Goal: Book appointment/travel/reservation

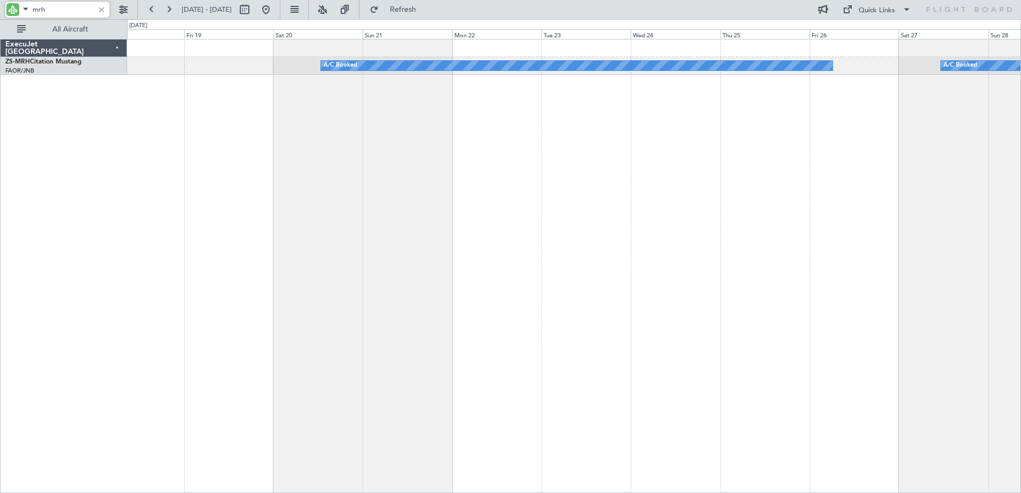
click at [337, 347] on div "A/C Booked A/C Booked" at bounding box center [574, 266] width 894 height 454
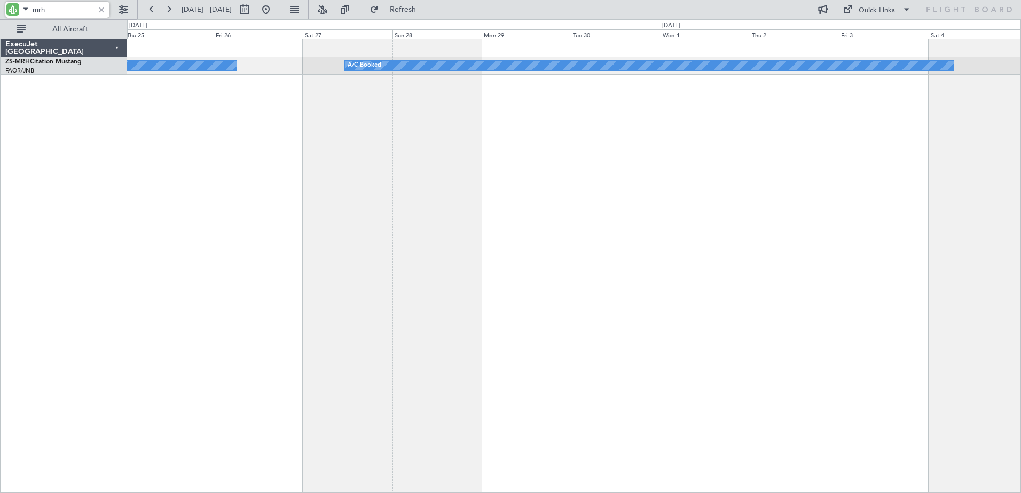
click at [364, 277] on div "A/C Booked A/C Booked" at bounding box center [574, 266] width 894 height 454
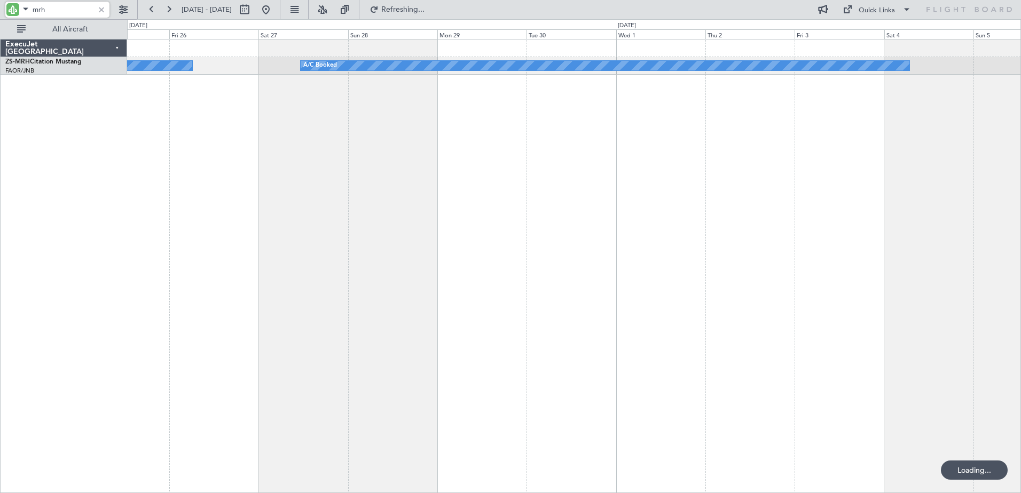
click at [851, 192] on div "A/C Booked A/C Booked" at bounding box center [574, 266] width 894 height 454
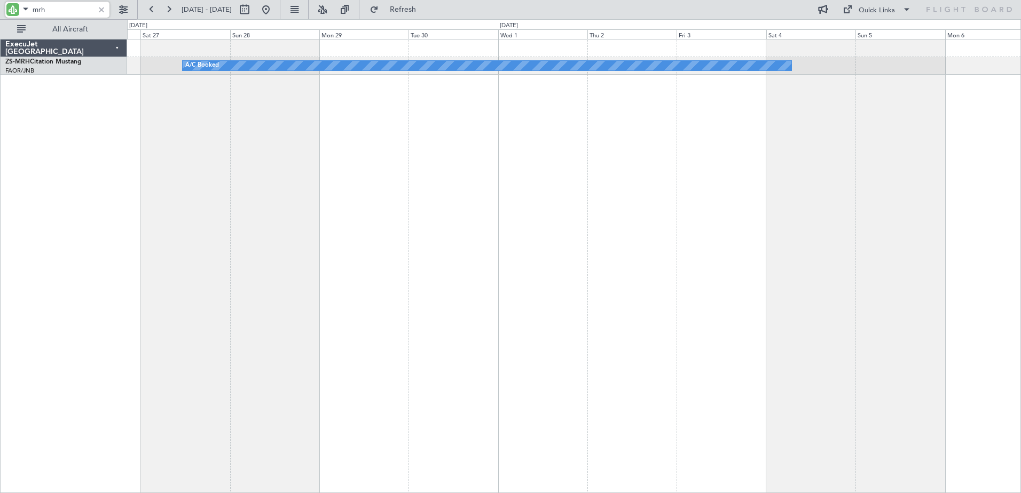
click at [209, 251] on div "A/C Booked A/C Booked" at bounding box center [574, 266] width 894 height 454
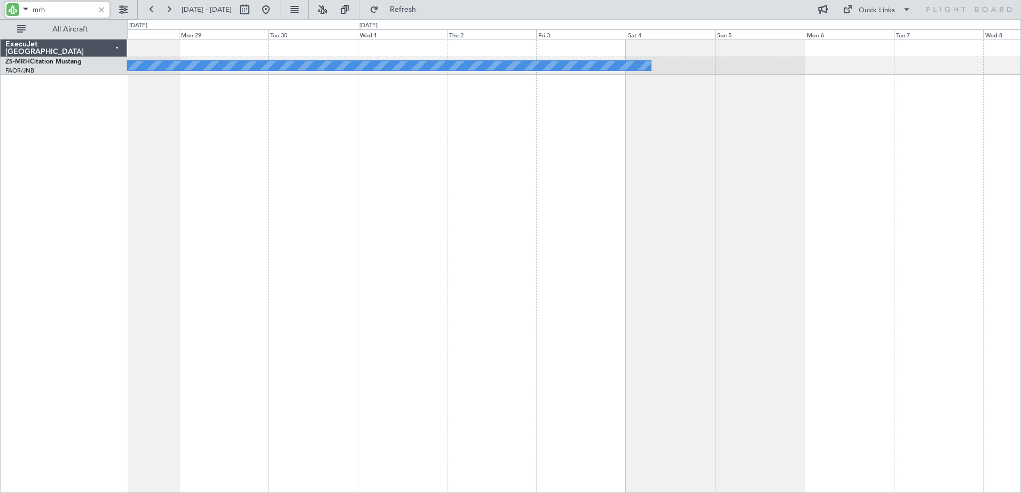
click at [596, 289] on div "A/C Booked A/C Booked" at bounding box center [574, 266] width 894 height 454
drag, startPoint x: 39, startPoint y: 6, endPoint x: 27, endPoint y: 12, distance: 13.1
click at [39, 8] on input "mrh" at bounding box center [63, 10] width 61 height 16
type input "h"
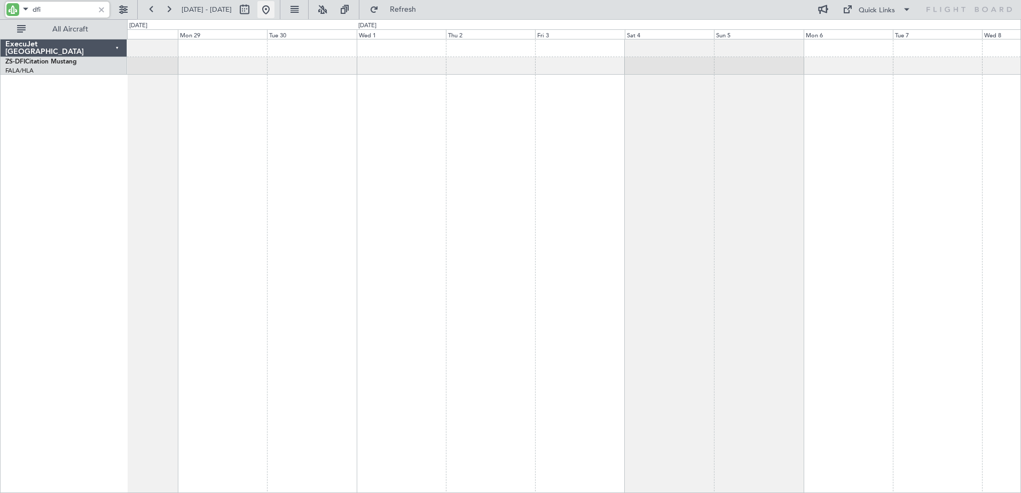
type input "dfi"
click at [274, 6] on button at bounding box center [265, 9] width 17 height 17
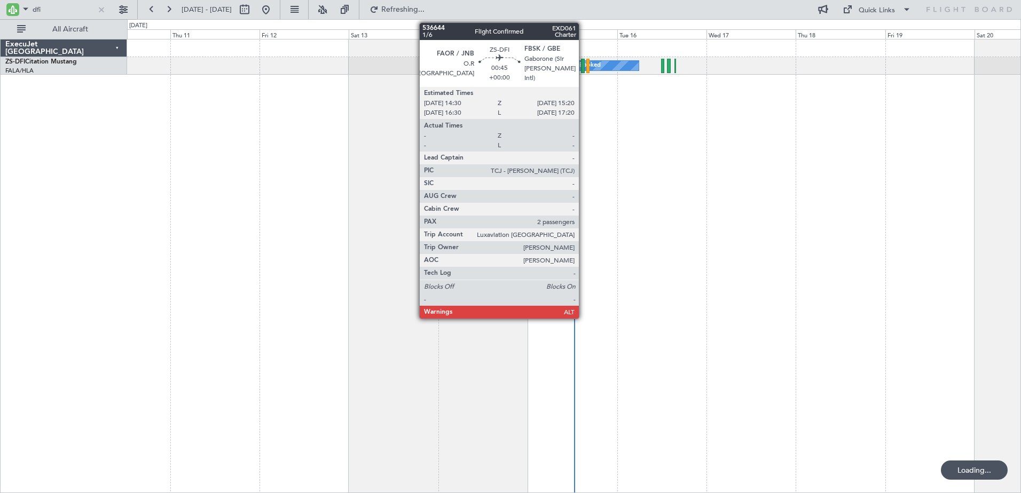
click at [584, 68] on div at bounding box center [582, 66] width 3 height 14
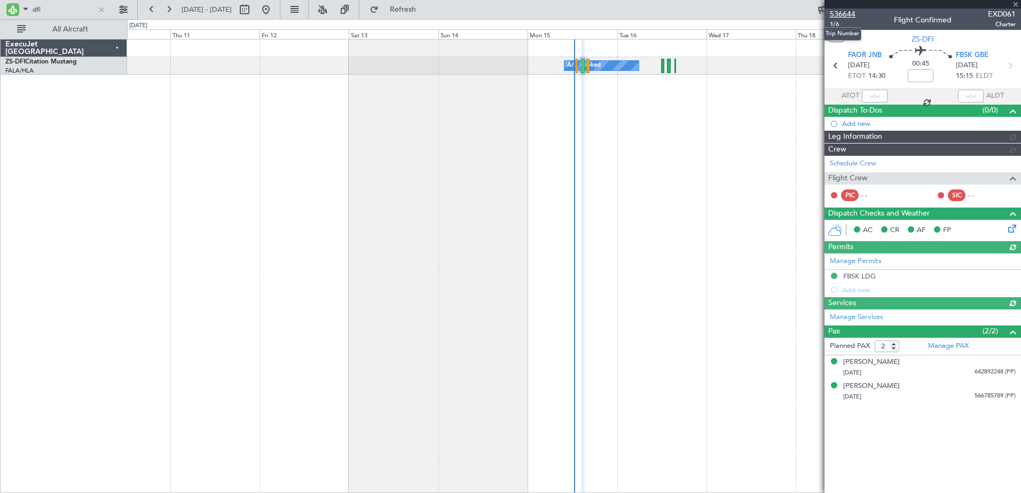
click at [847, 15] on span "536644" at bounding box center [843, 14] width 26 height 11
